Goal: Task Accomplishment & Management: Manage account settings

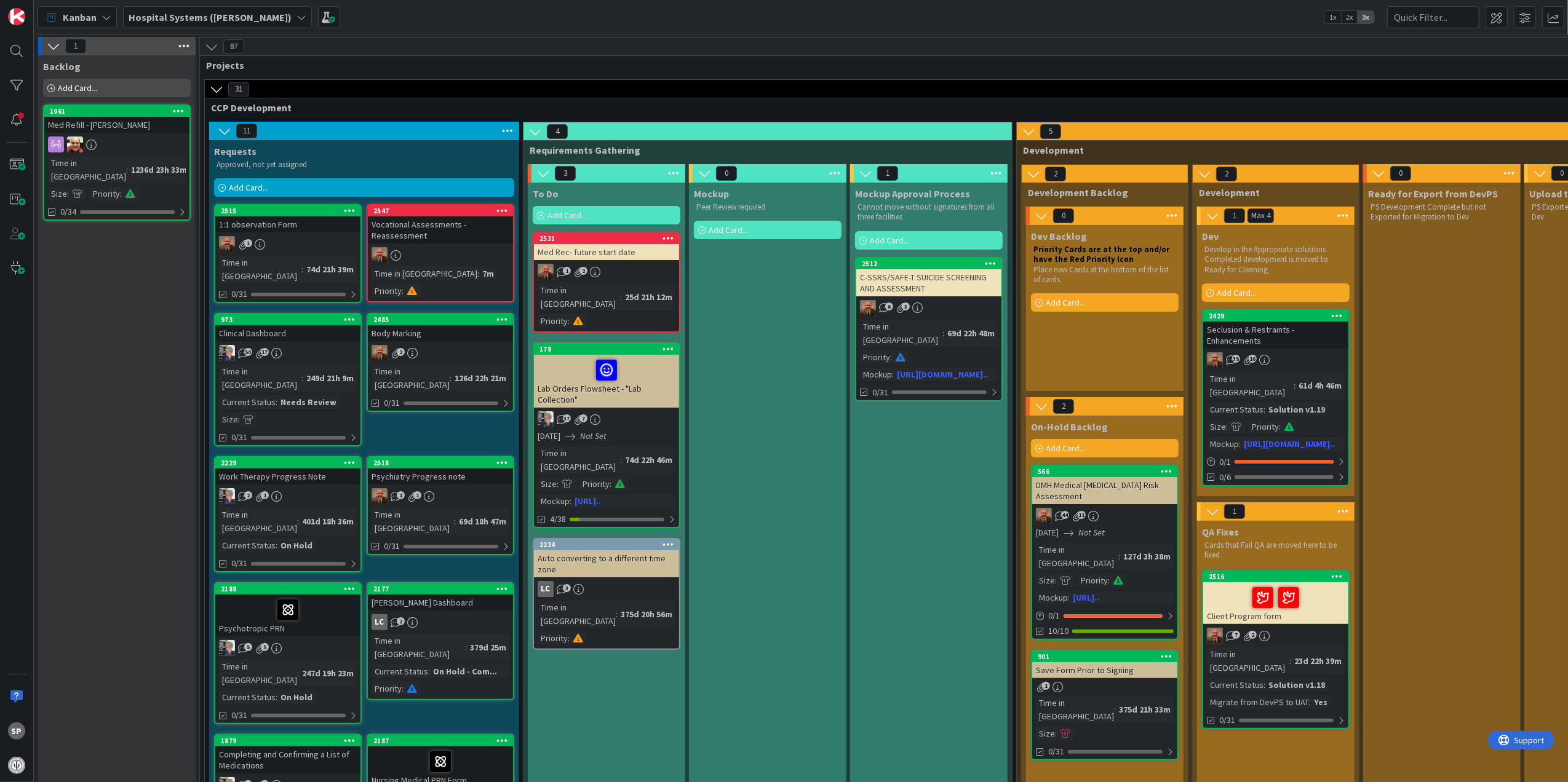
scroll to position [2705, 0]
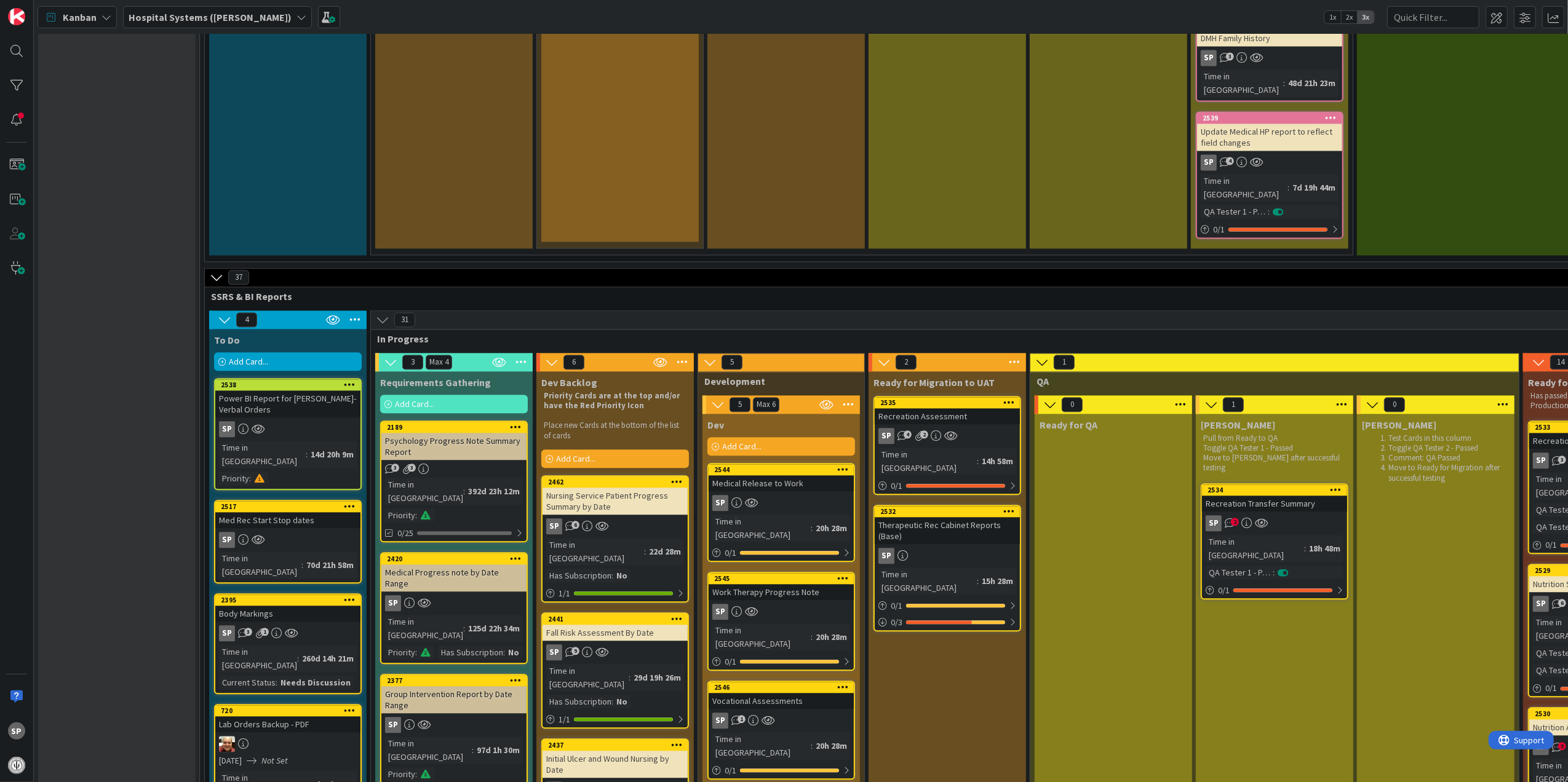
click at [988, 408] on div "Recreation Assessment" at bounding box center [947, 416] width 145 height 16
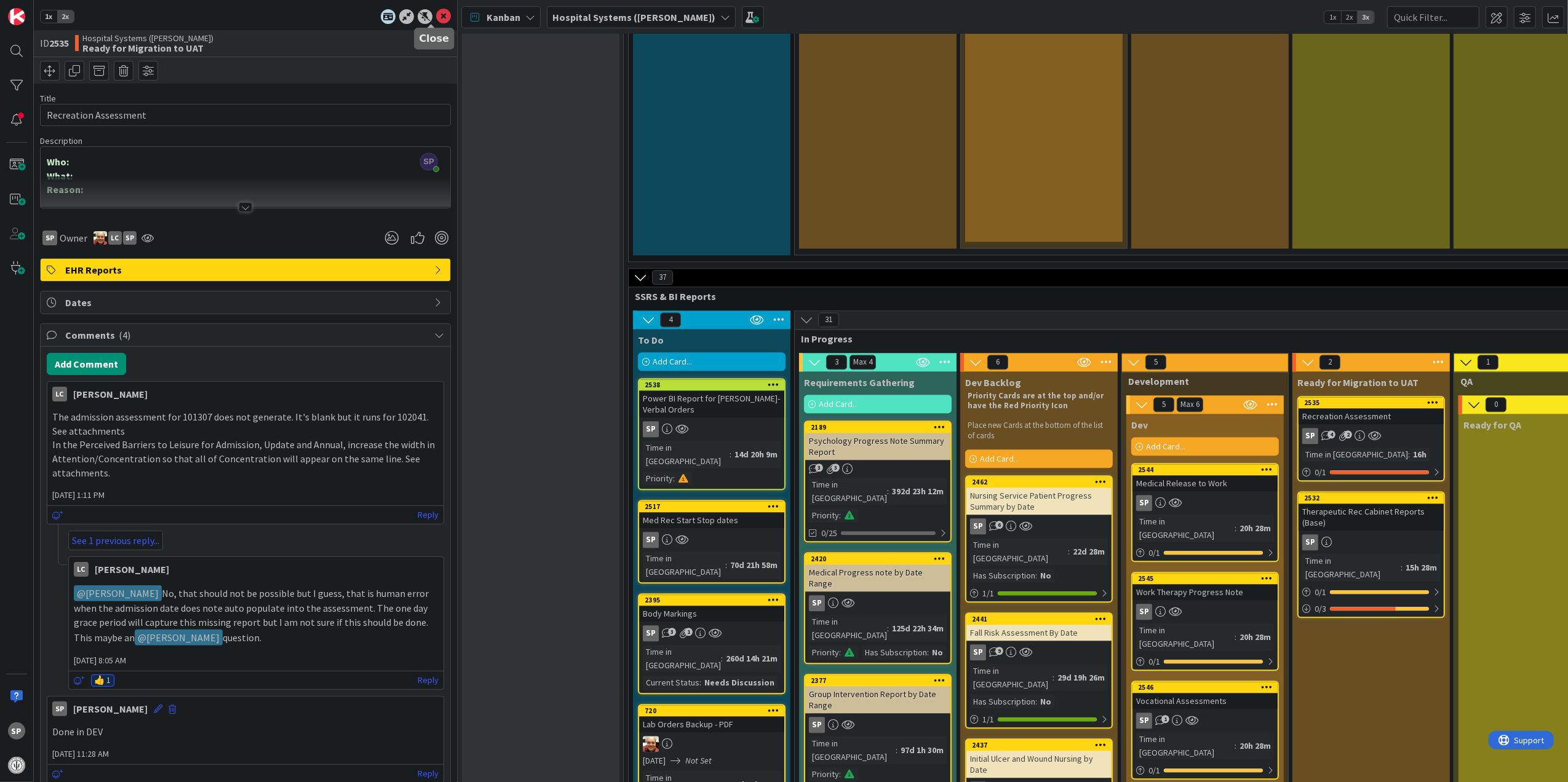
click at [436, 19] on icon at bounding box center [443, 17] width 15 height 15
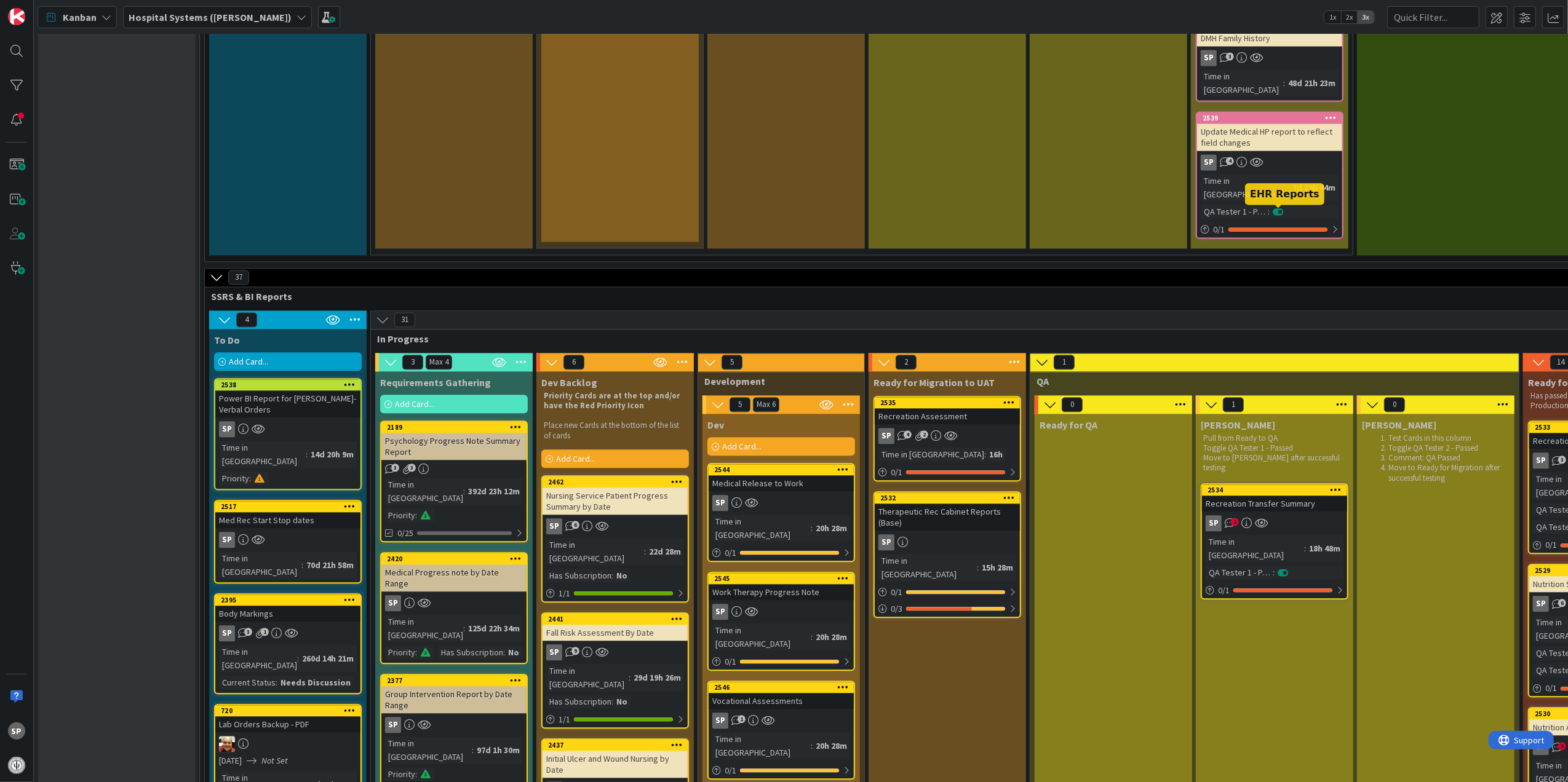
click at [1286, 496] on div "Recreation Transfer Summary" at bounding box center [1274, 504] width 145 height 16
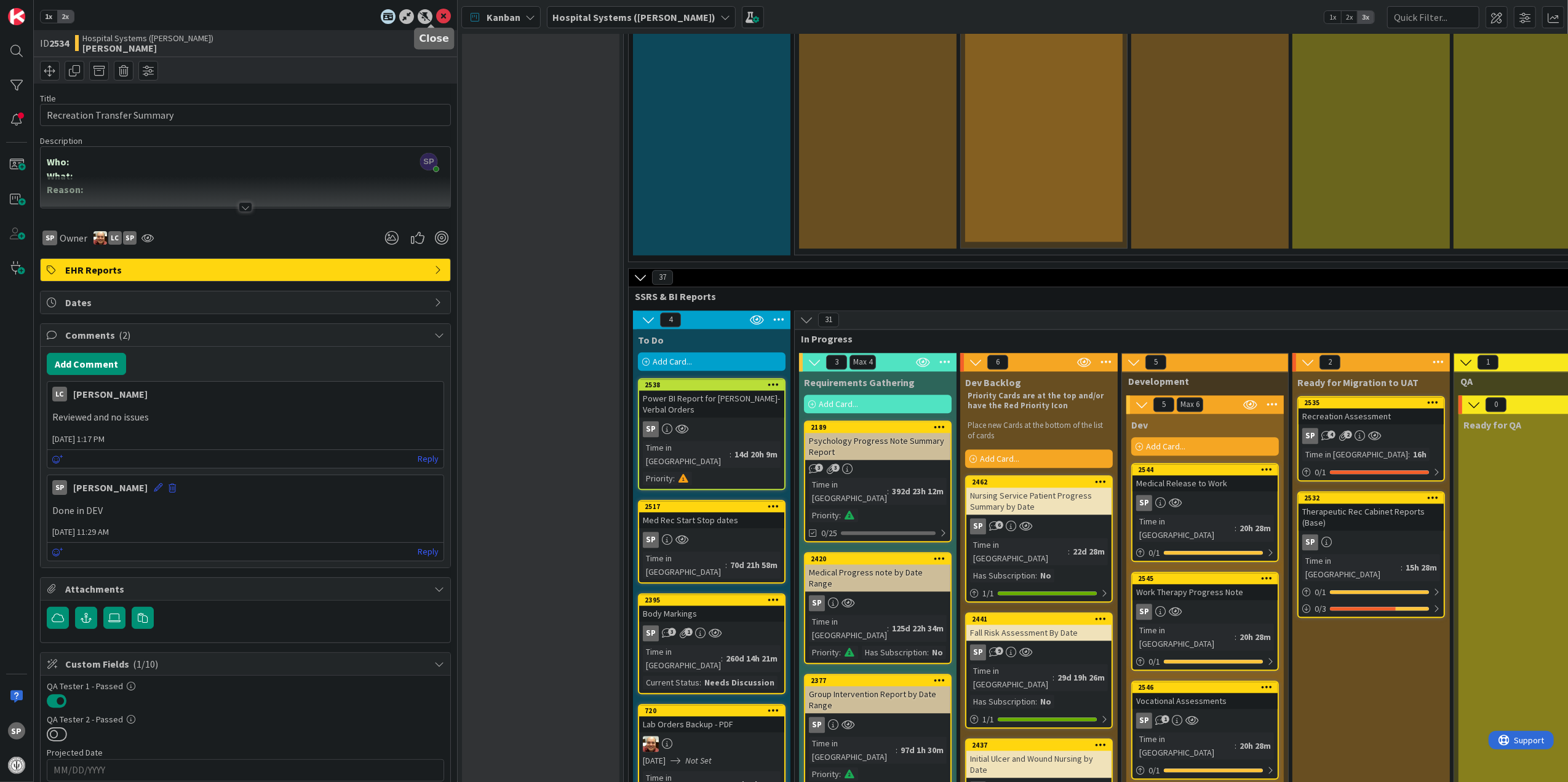
click at [436, 19] on icon at bounding box center [443, 17] width 15 height 15
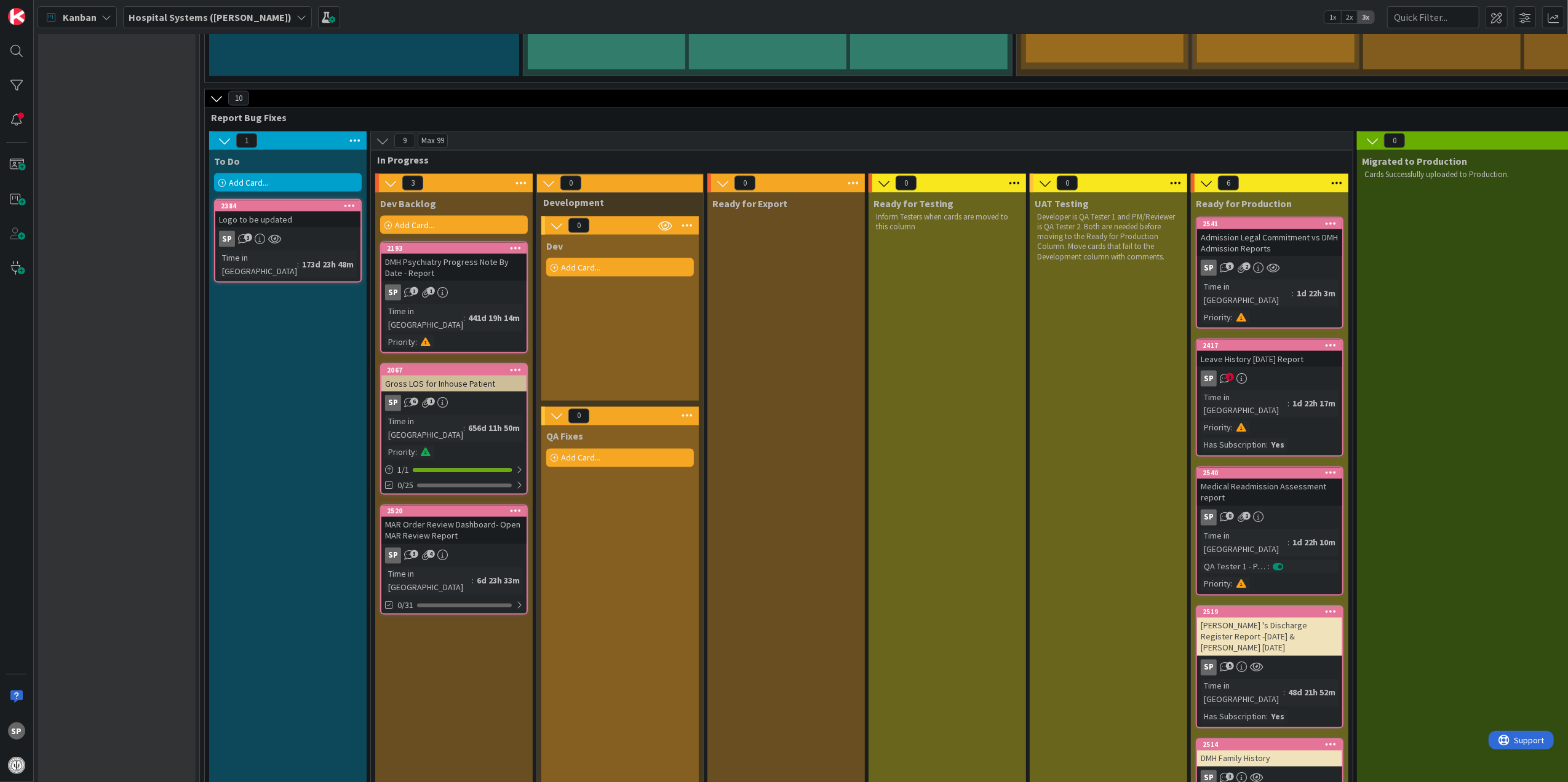
scroll to position [1968, 0]
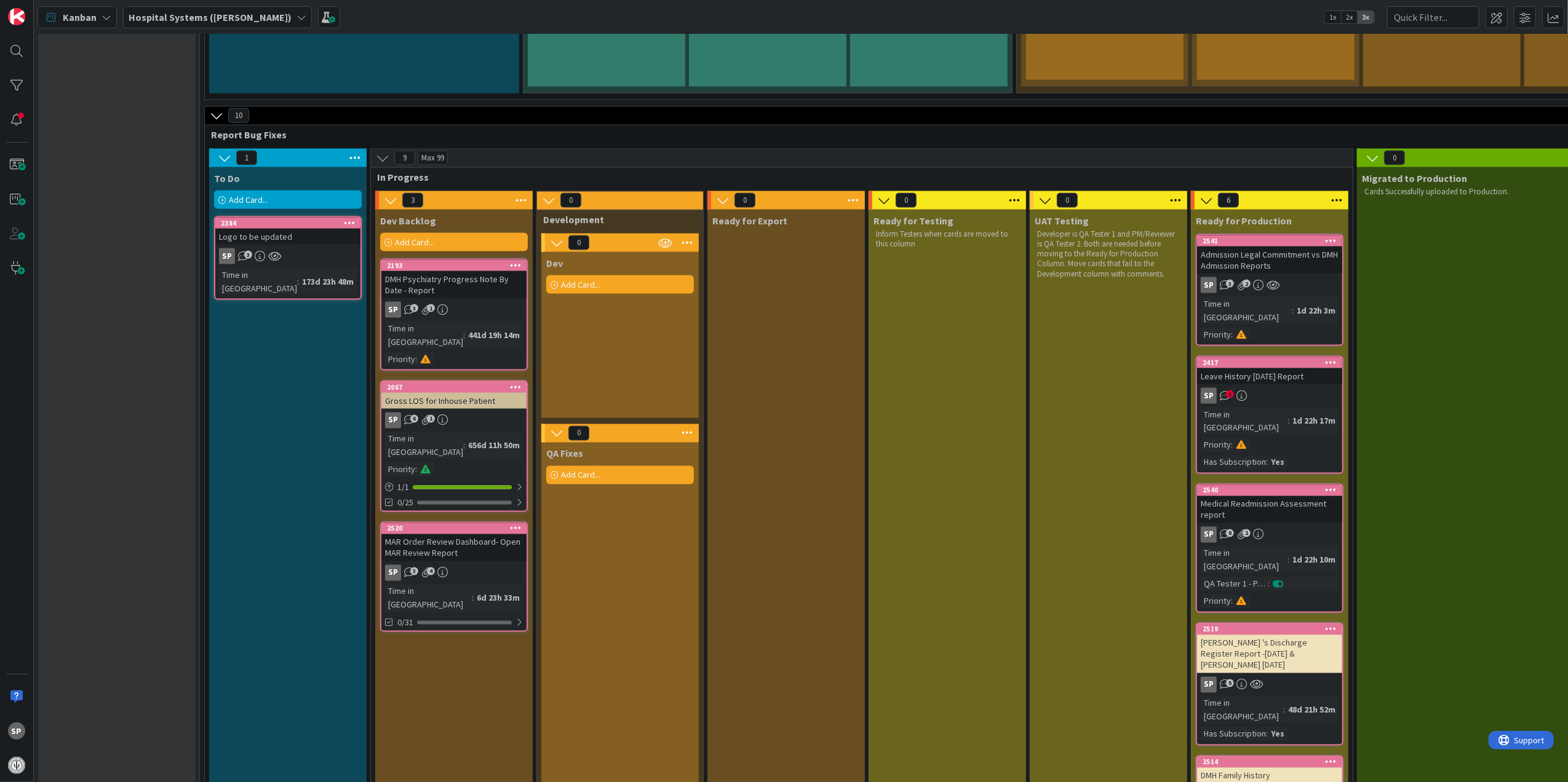
click at [480, 412] on div "SP 6 1" at bounding box center [454, 421] width 145 height 16
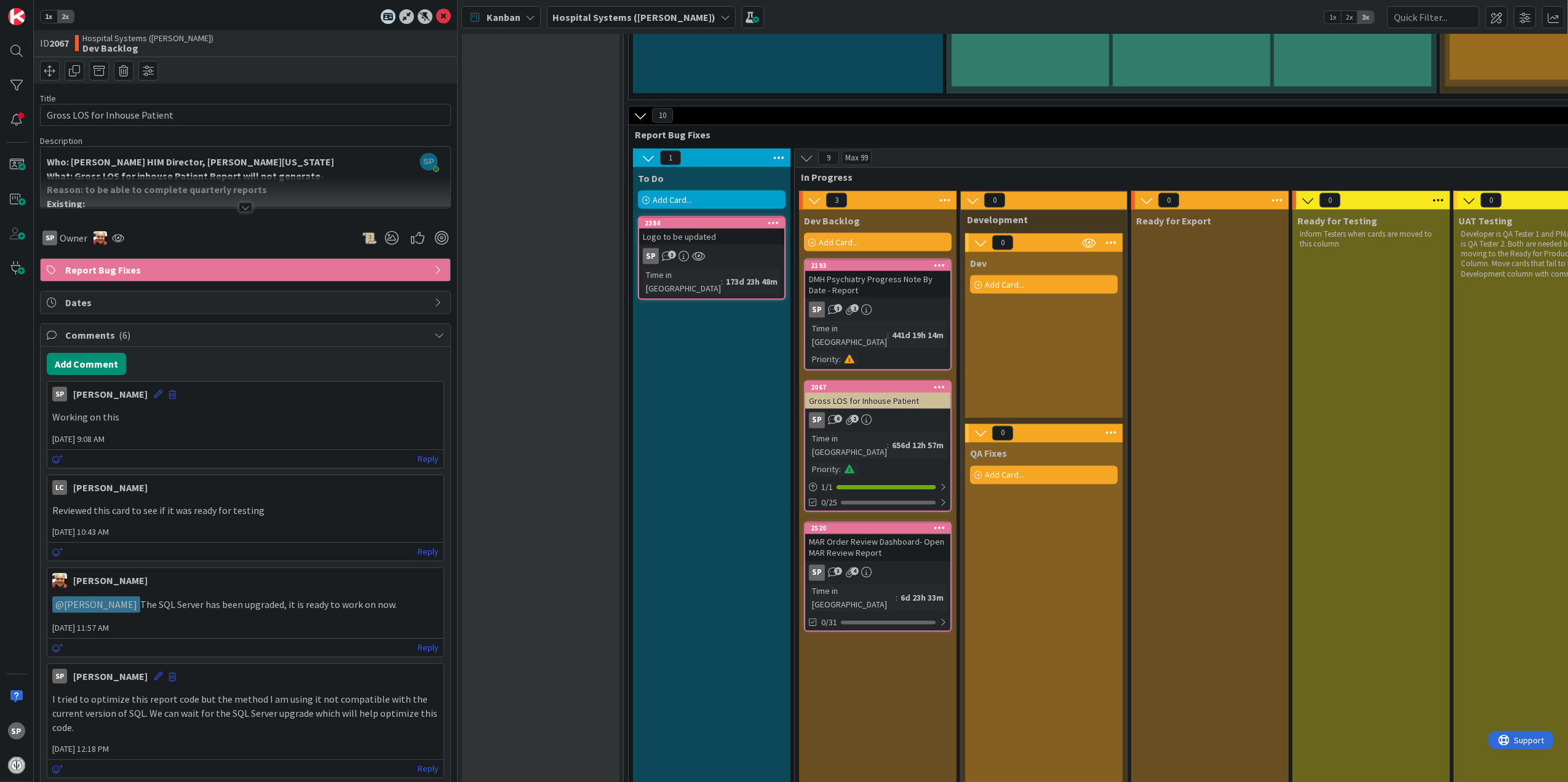
click at [241, 203] on div at bounding box center [246, 207] width 13 height 10
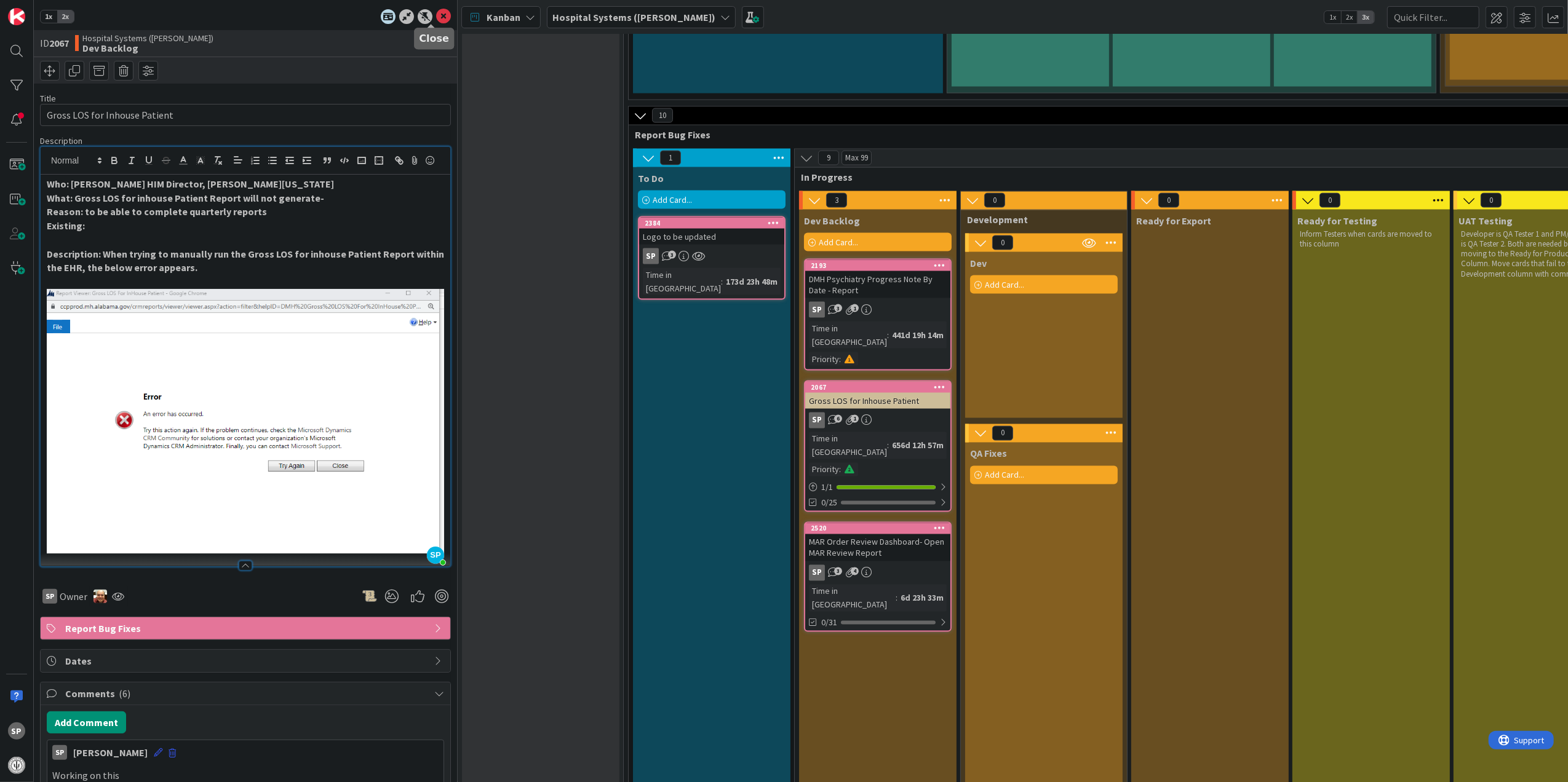
click at [436, 17] on icon at bounding box center [443, 17] width 15 height 15
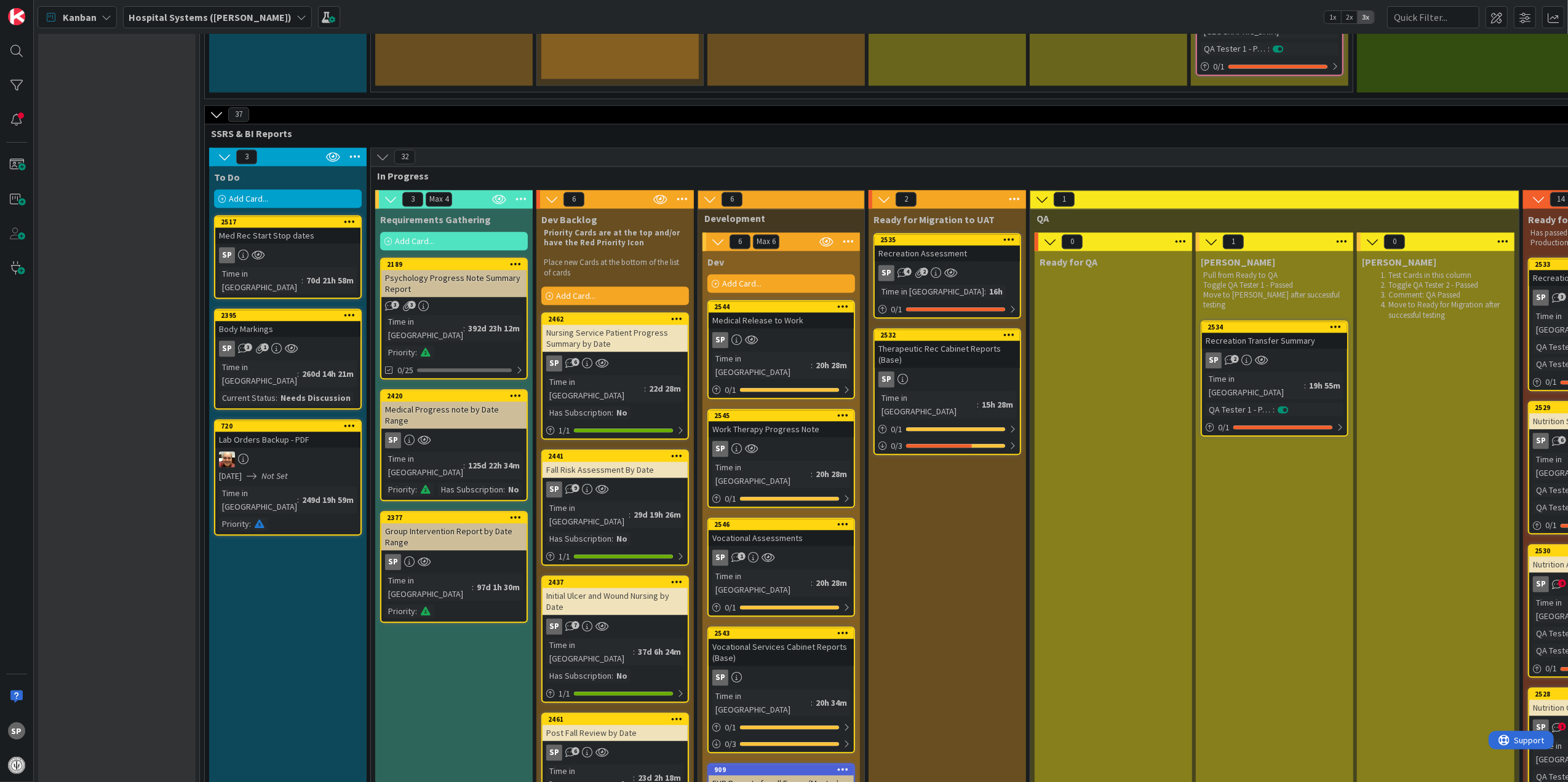
scroll to position [2952, 0]
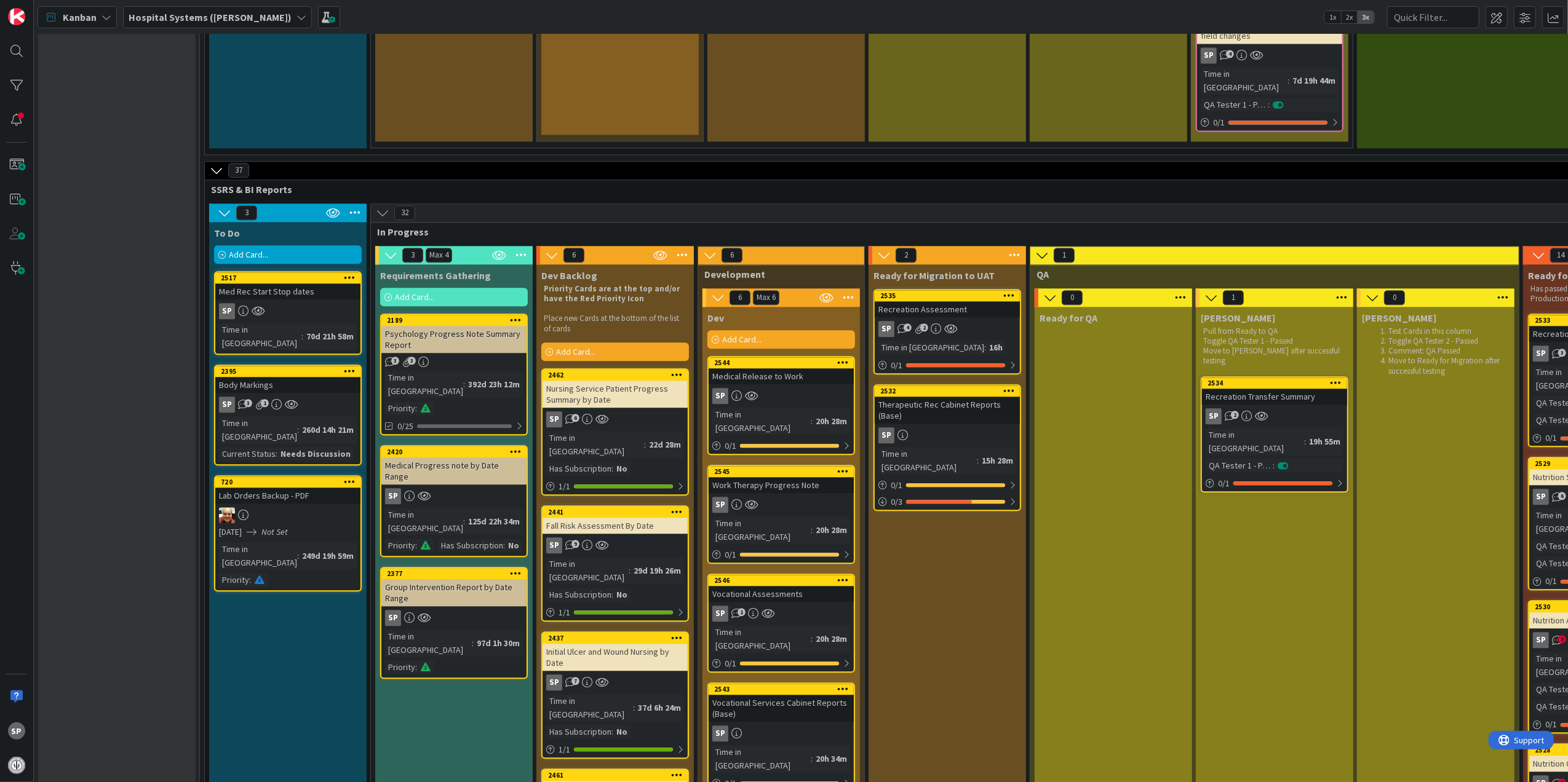
scroll to position [2459, 0]
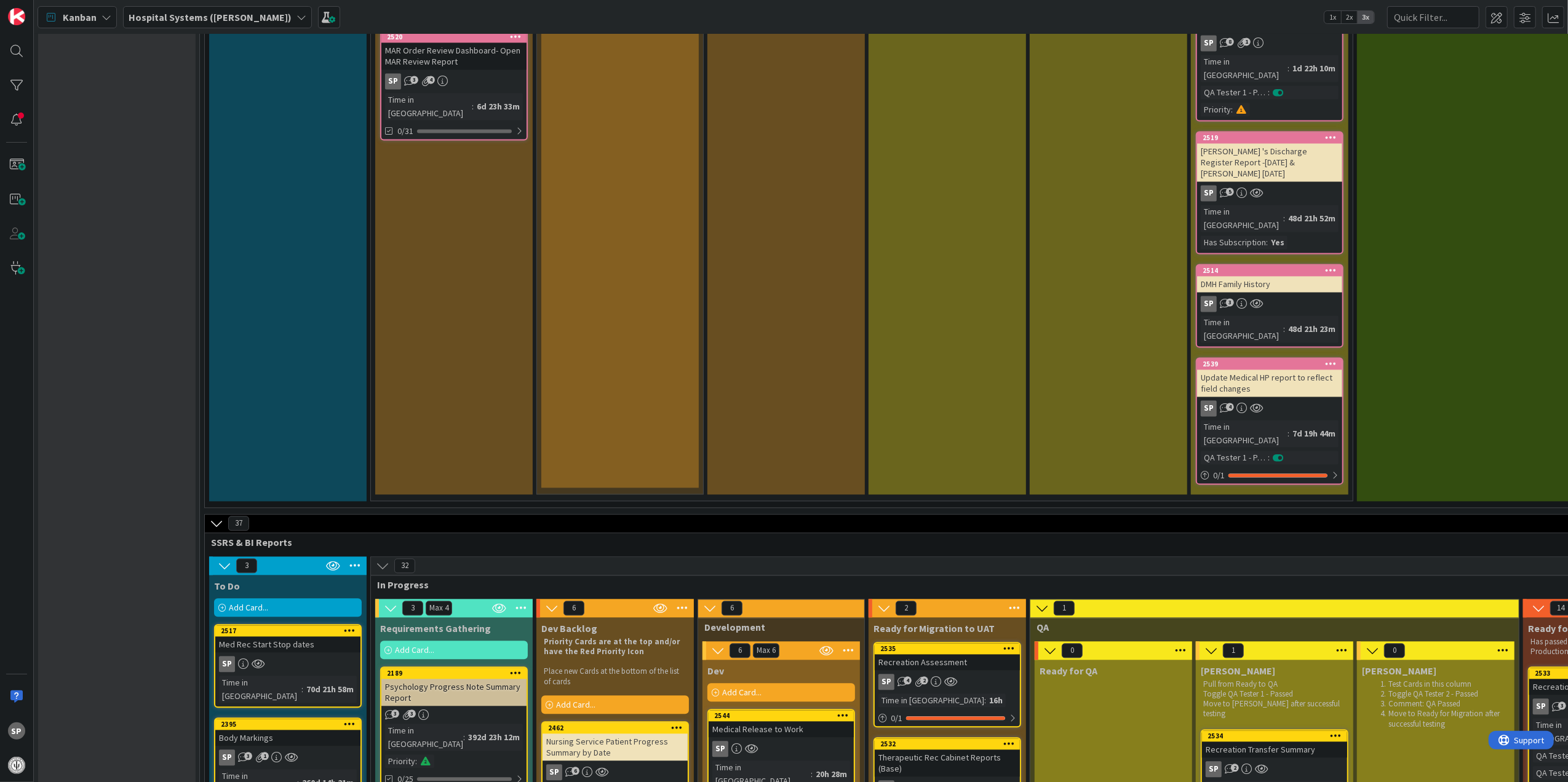
click at [769, 647] on div "Max 6" at bounding box center [766, 650] width 19 height 6
click at [849, 641] on icon at bounding box center [848, 651] width 16 height 19
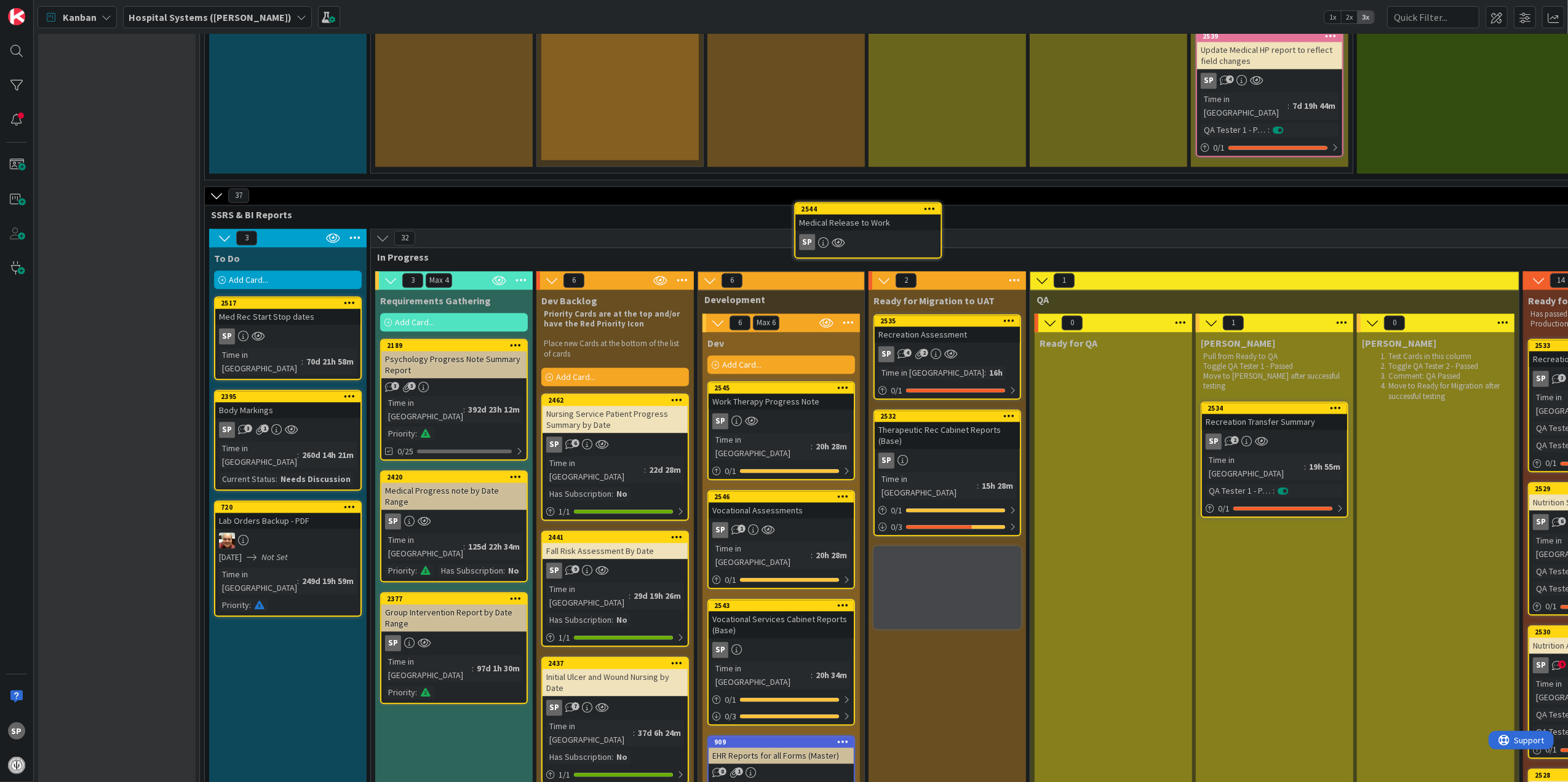
scroll to position [2780, 0]
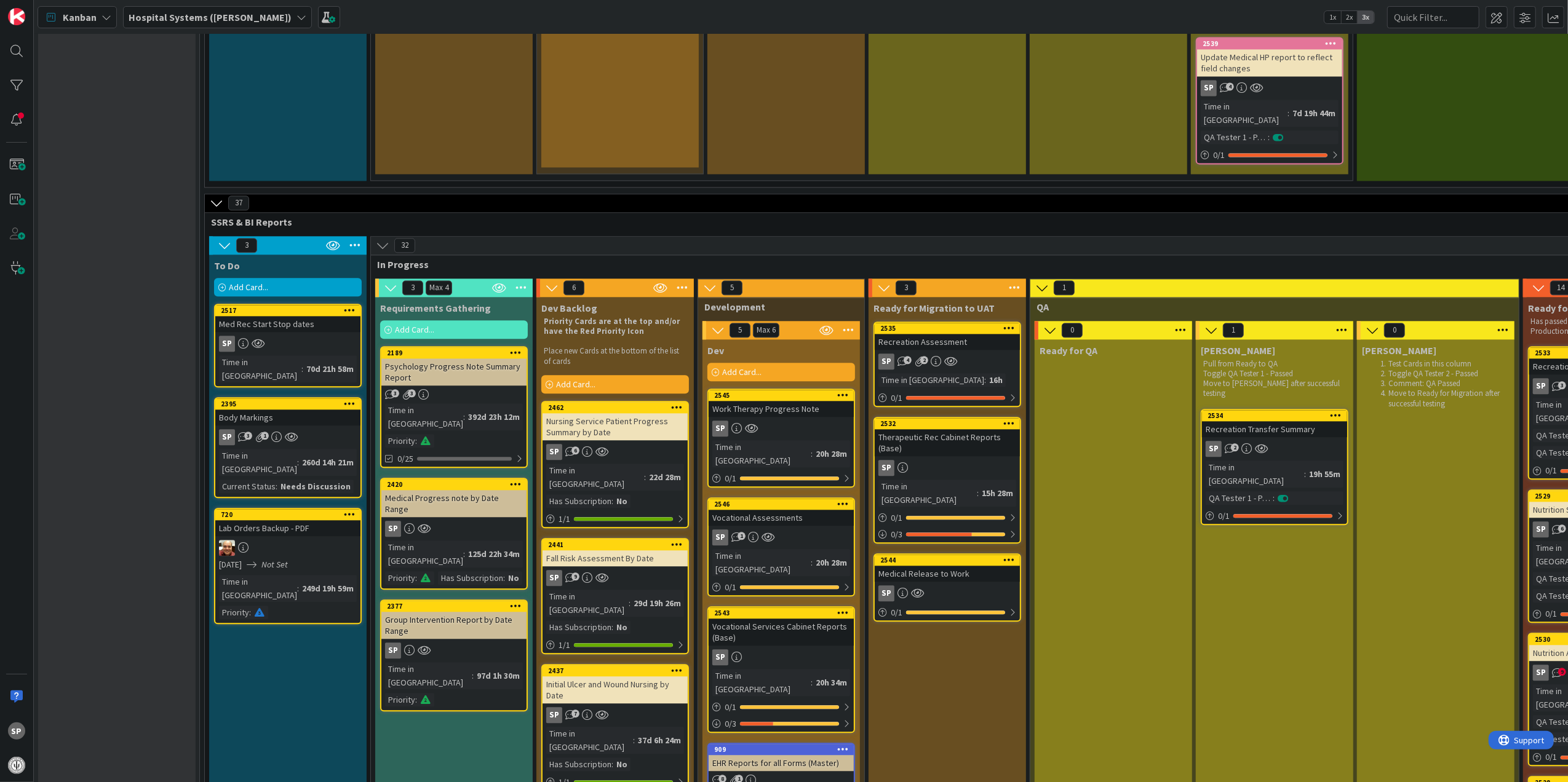
click at [975, 565] on div "Medical Release to Work" at bounding box center [947, 573] width 145 height 16
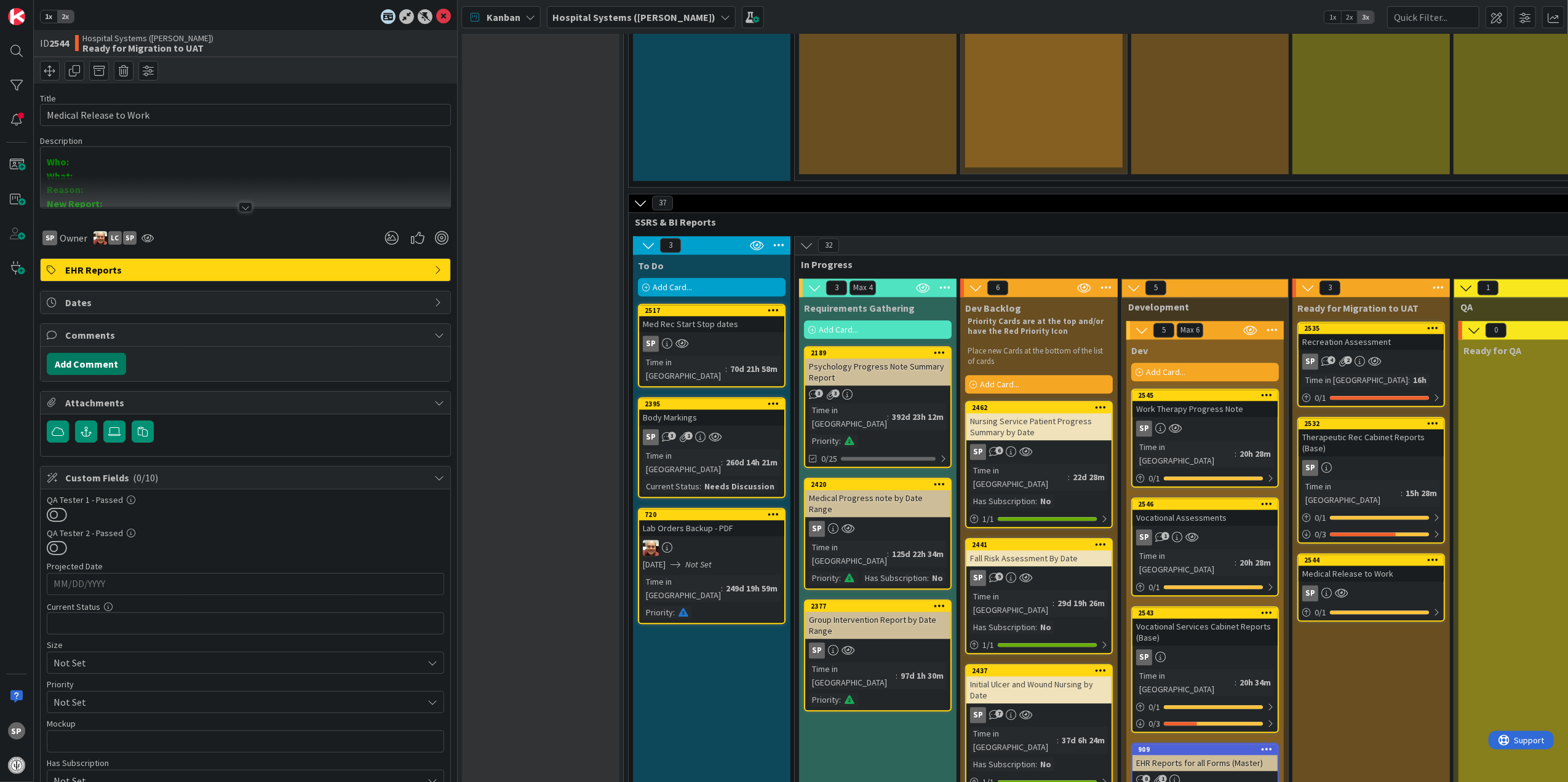
click at [103, 365] on button "Add Comment" at bounding box center [87, 364] width 79 height 22
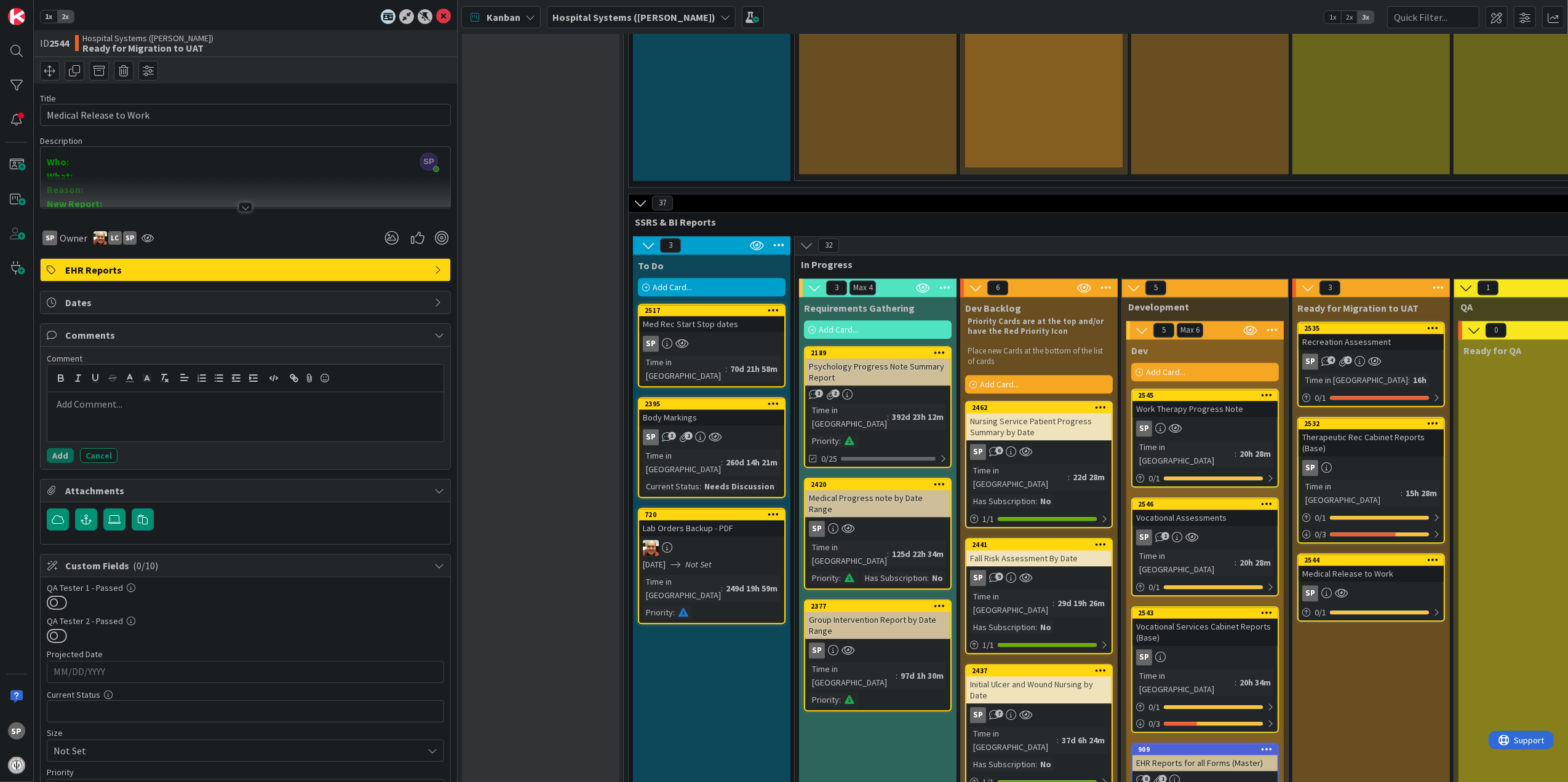
click at [185, 406] on p at bounding box center [246, 404] width 386 height 14
click at [58, 459] on button "Add" at bounding box center [60, 455] width 27 height 15
click at [436, 15] on icon at bounding box center [443, 17] width 15 height 15
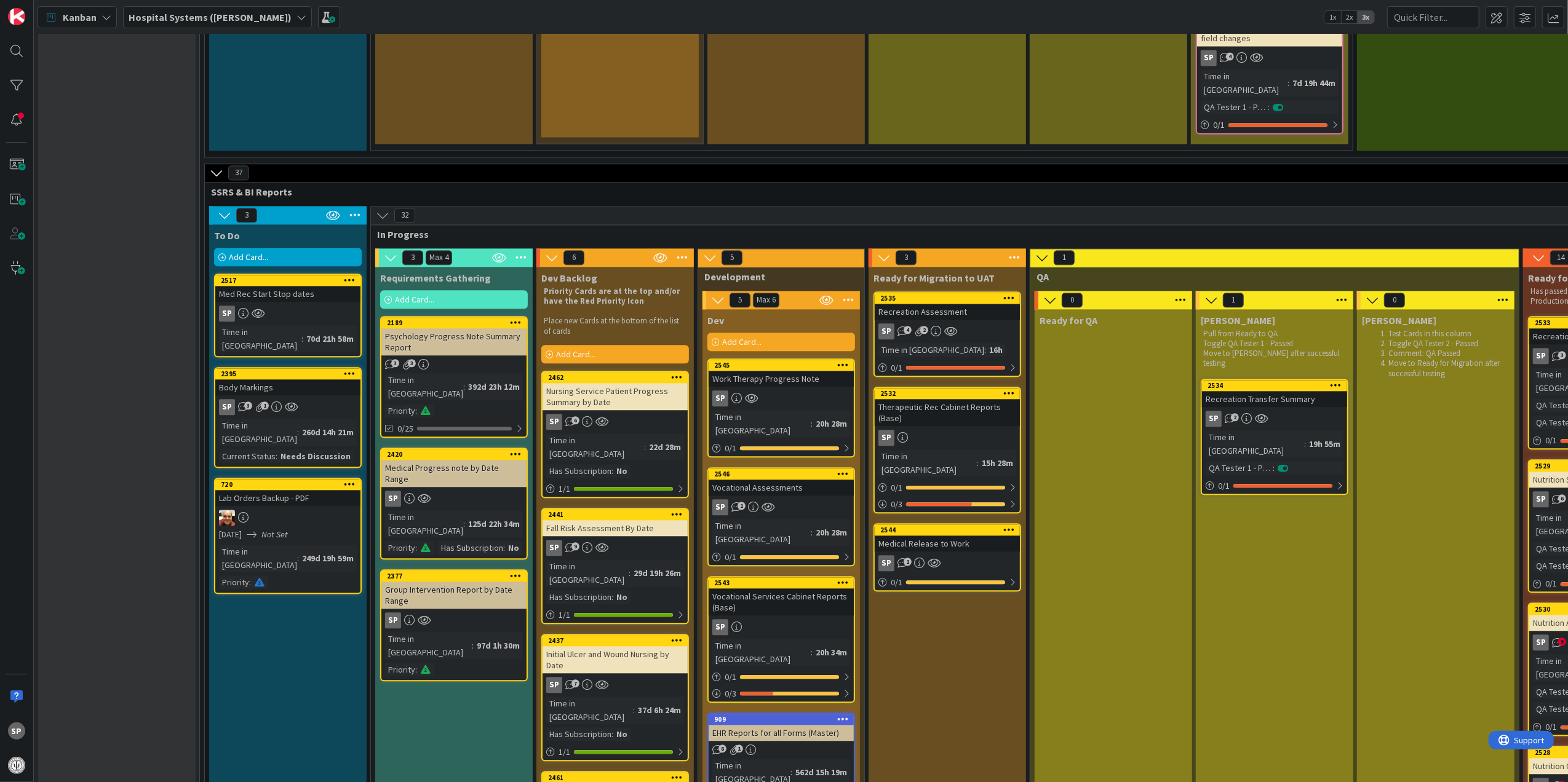
scroll to position [2633, 0]
